Goal: Navigation & Orientation: Find specific page/section

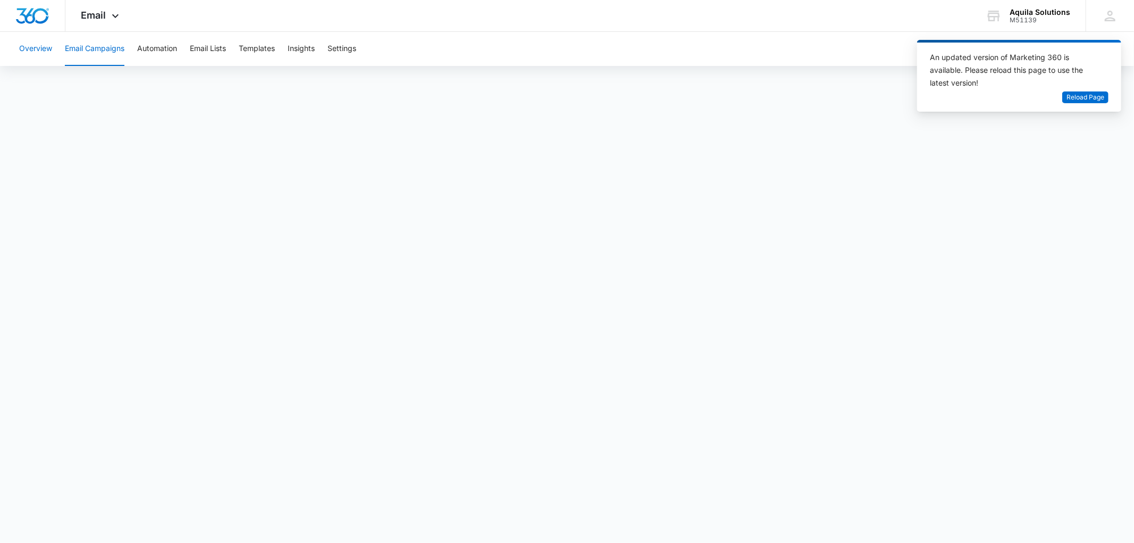
click at [43, 44] on button "Overview" at bounding box center [35, 49] width 33 height 34
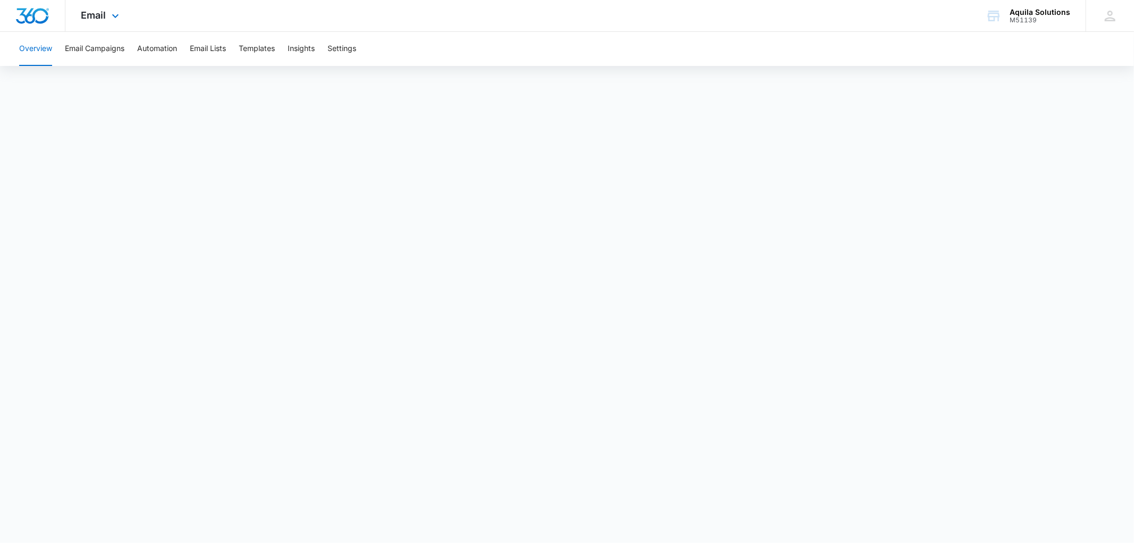
click at [27, 10] on img "Dashboard" at bounding box center [32, 16] width 34 height 16
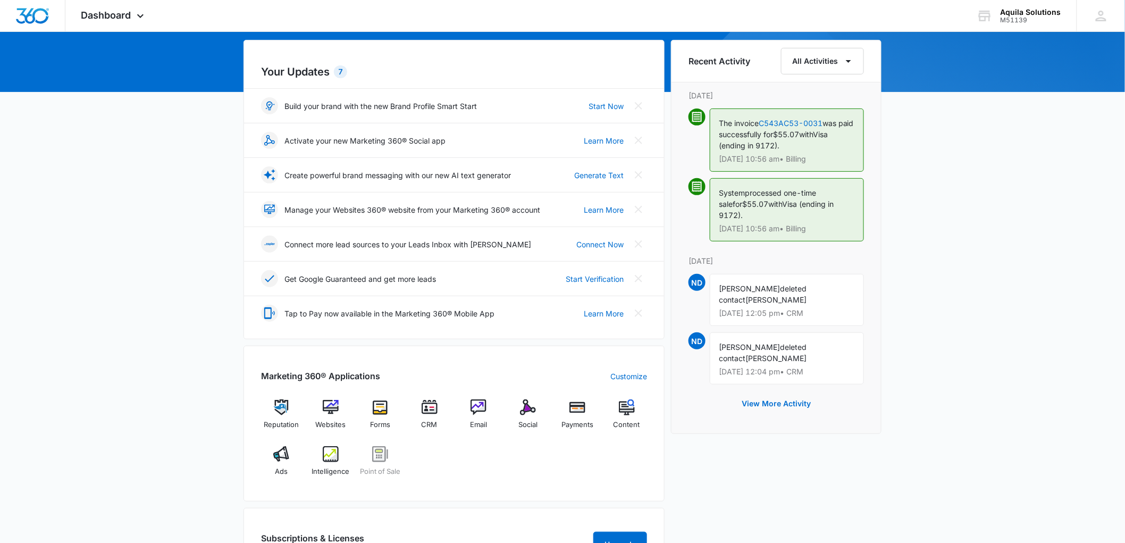
scroll to position [118, 0]
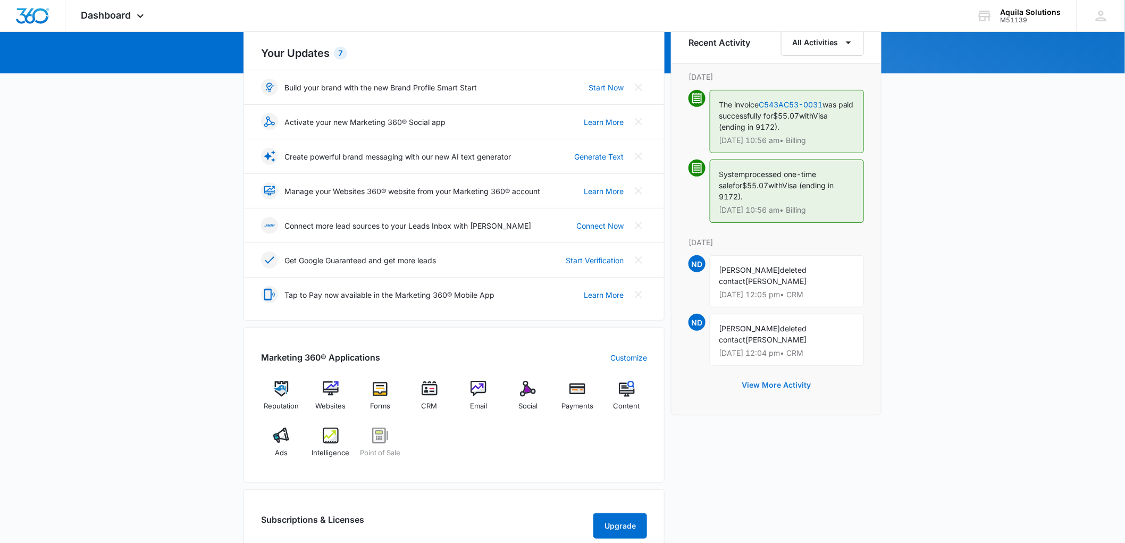
click at [785, 375] on button "View More Activity" at bounding box center [776, 385] width 90 height 26
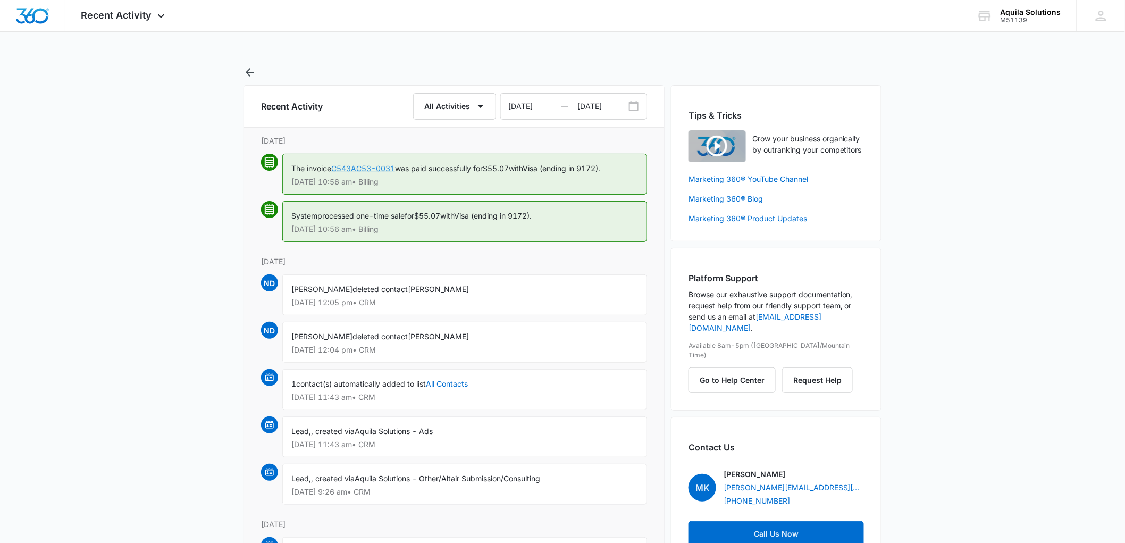
click at [376, 168] on link "C543AC53-0031" at bounding box center [363, 168] width 64 height 9
